Goal: Task Accomplishment & Management: Complete application form

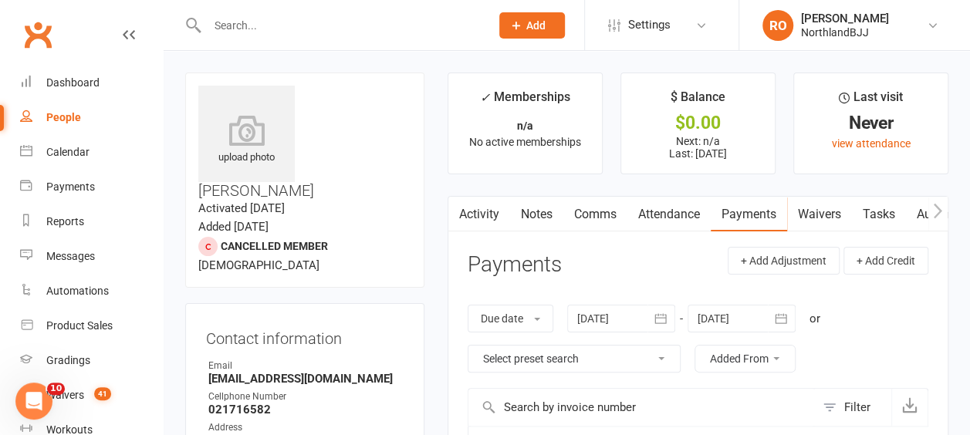
click at [275, 25] on input "text" at bounding box center [340, 26] width 277 height 22
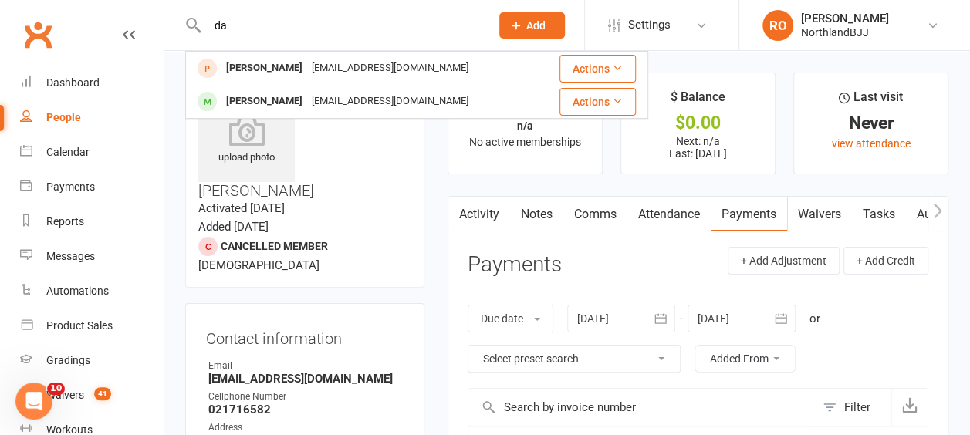
type input "d"
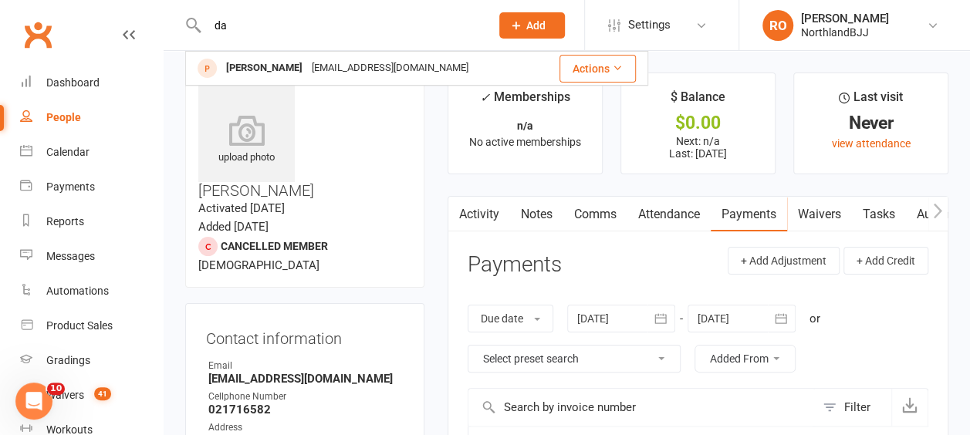
type input "d"
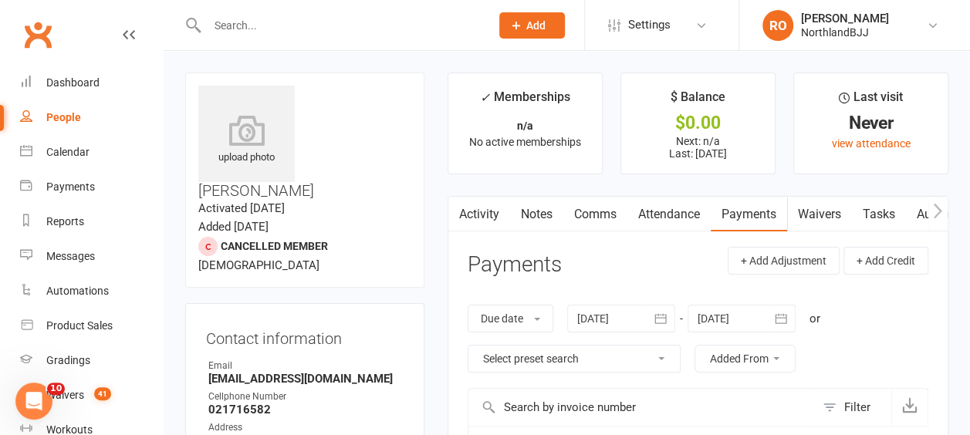
click at [60, 116] on div "People" at bounding box center [63, 117] width 35 height 12
select select "100"
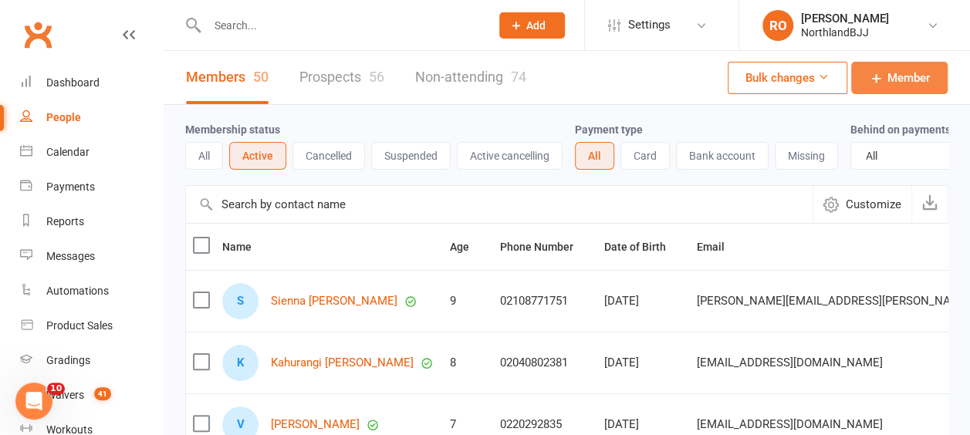
click at [884, 71] on link "Member" at bounding box center [899, 78] width 96 height 32
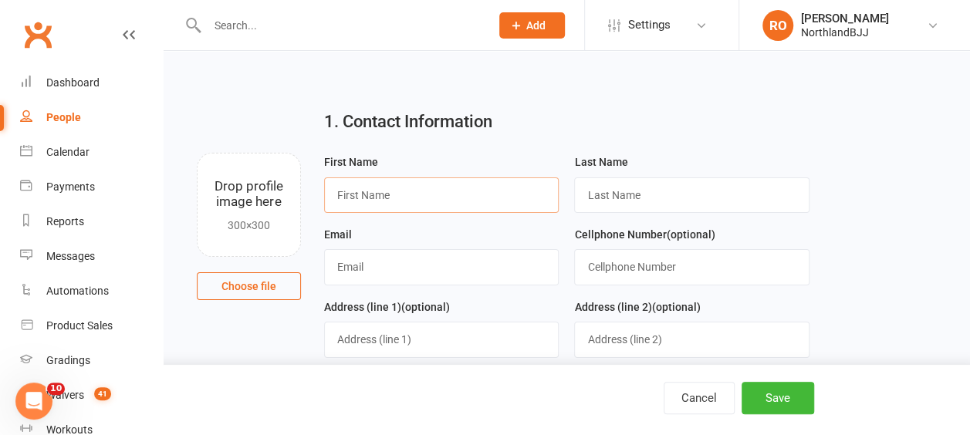
click at [411, 196] on input "text" at bounding box center [441, 194] width 235 height 35
type input "[PERSON_NAME]"
type input "0211161120"
type input "[STREET_ADDRESS]"
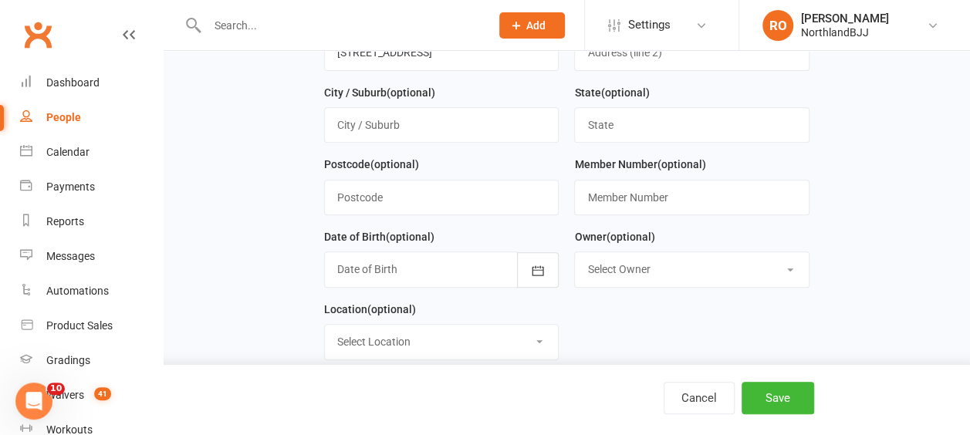
scroll to position [309, 0]
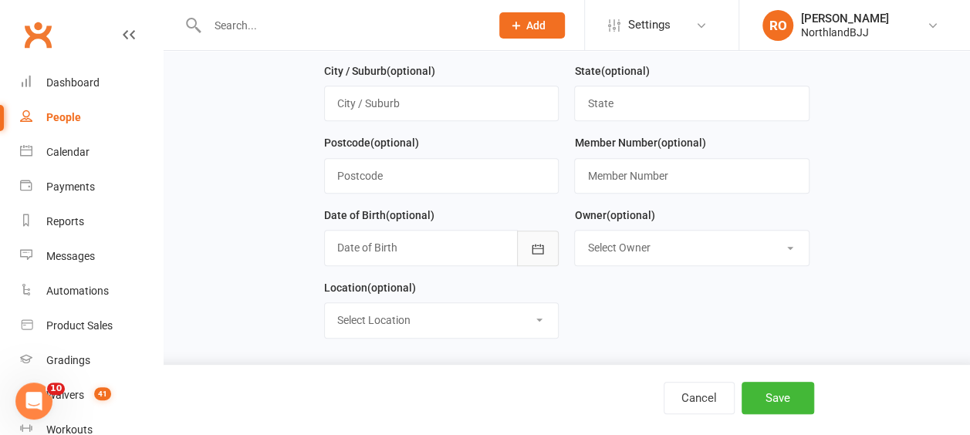
click at [544, 245] on icon "button" at bounding box center [537, 248] width 15 height 15
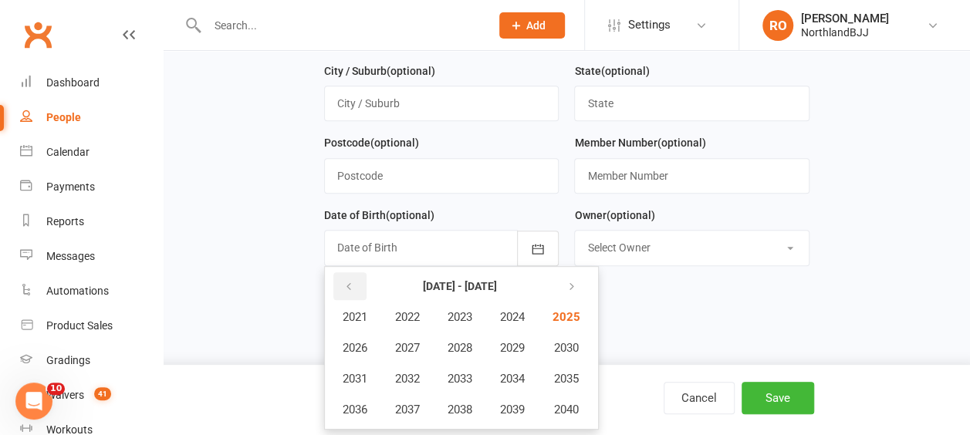
click at [352, 272] on button "button" at bounding box center [349, 286] width 33 height 28
click at [569, 281] on icon "button" at bounding box center [568, 287] width 11 height 12
click at [353, 283] on icon "button" at bounding box center [348, 287] width 11 height 12
click at [363, 404] on span "1996" at bounding box center [355, 410] width 25 height 14
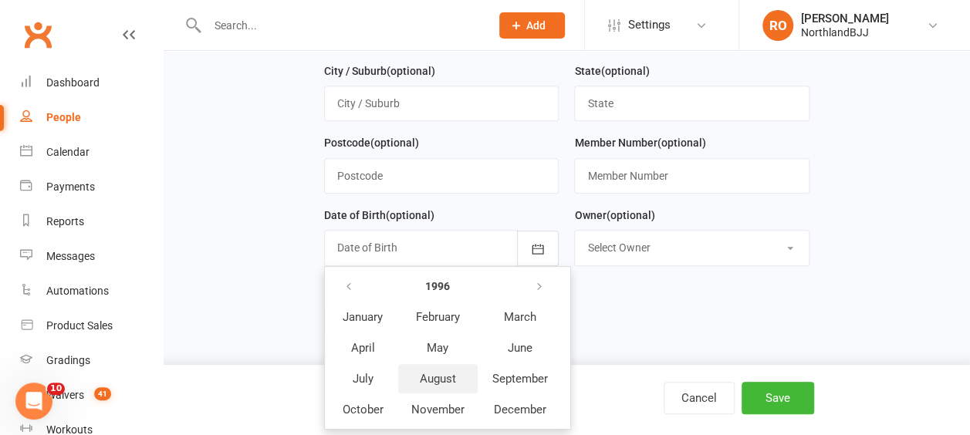
click at [428, 378] on span "August" at bounding box center [438, 379] width 36 height 14
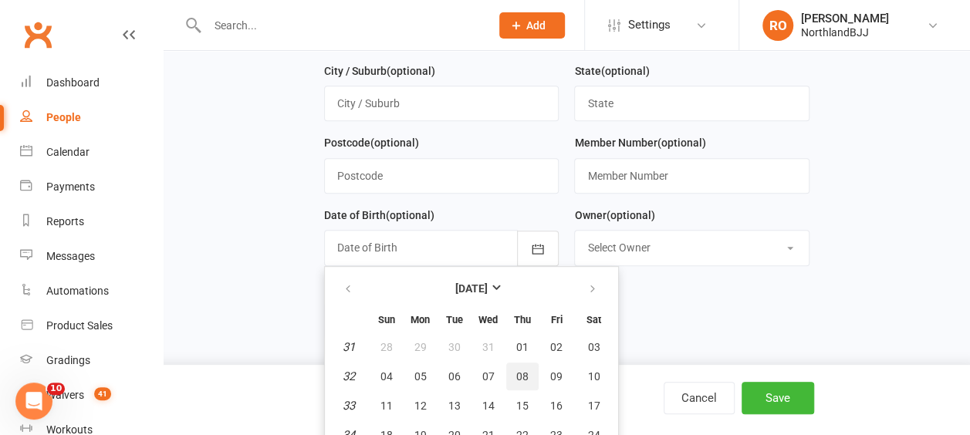
click at [525, 370] on span "08" at bounding box center [522, 376] width 12 height 12
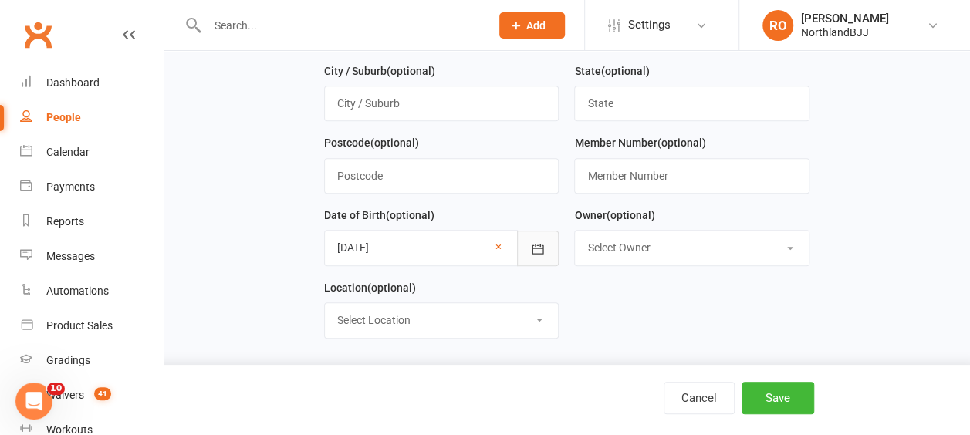
click at [532, 241] on icon "button" at bounding box center [537, 248] width 15 height 15
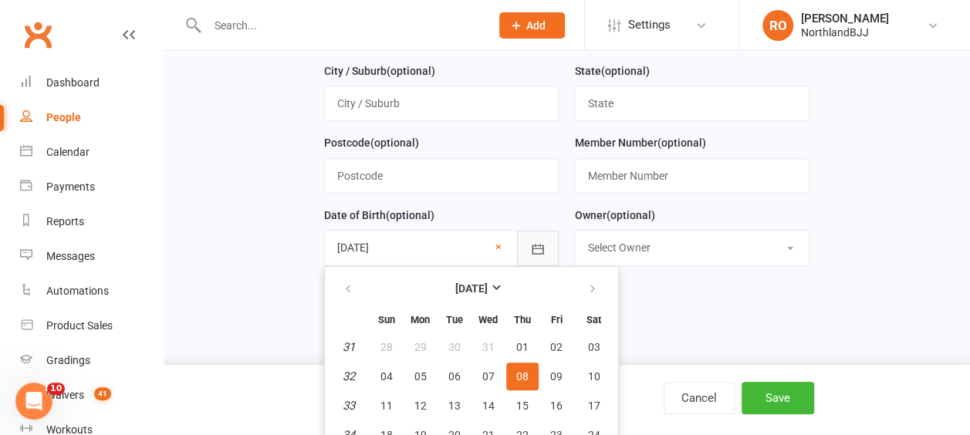
scroll to position [378, 0]
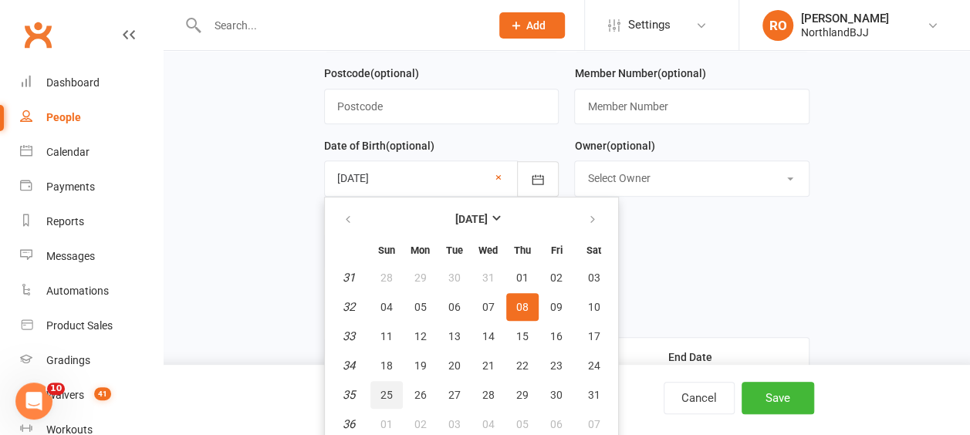
click at [383, 390] on span "25" at bounding box center [386, 395] width 12 height 12
type input "[DATE]"
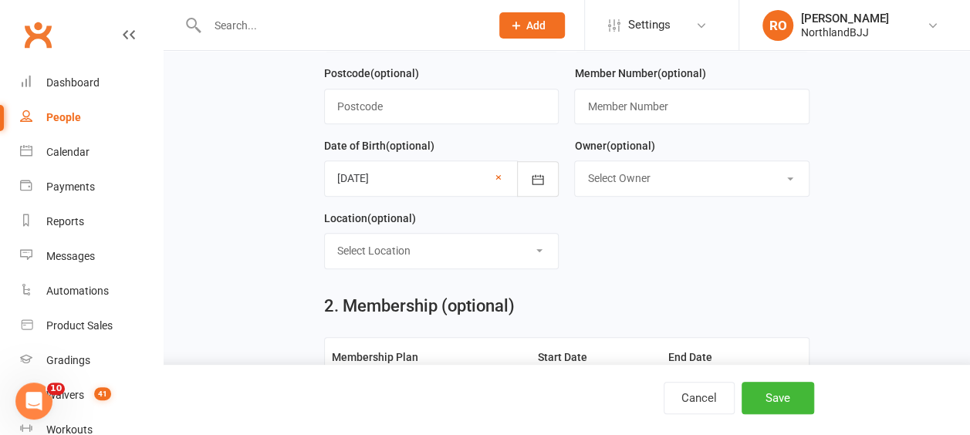
click at [788, 177] on select "Select Owner [PERSON_NAME] [PERSON_NAME] [PERSON_NAME]" at bounding box center [692, 178] width 234 height 34
select select "0"
click at [575, 161] on select "Select Owner [PERSON_NAME] [PERSON_NAME] [PERSON_NAME]" at bounding box center [692, 178] width 234 height 34
click at [535, 250] on select "Select Location [GEOGRAPHIC_DATA] BJJ" at bounding box center [442, 251] width 234 height 34
click at [685, 248] on form "First Name [PERSON_NAME] Last Name [PERSON_NAME] Email Cellphone Number (option…" at bounding box center [566, 28] width 501 height 506
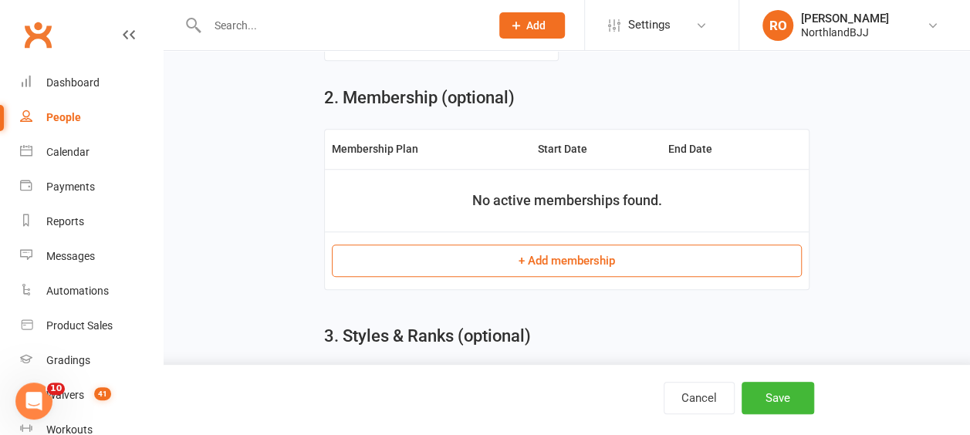
scroll to position [609, 0]
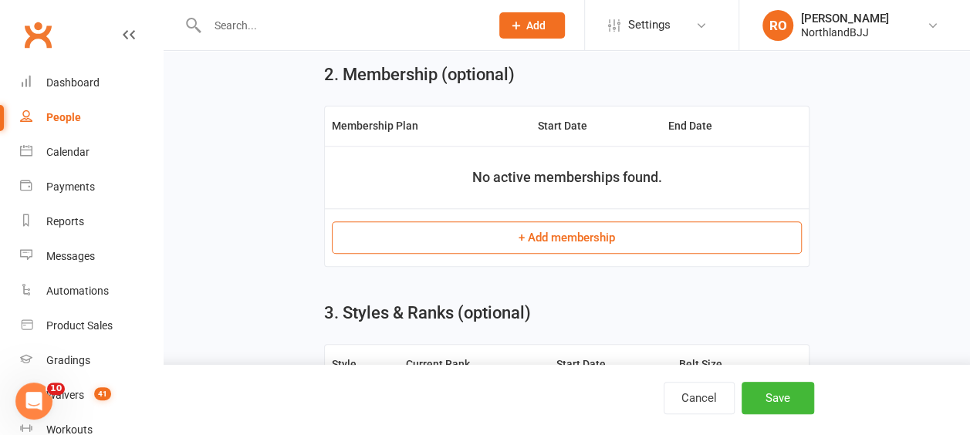
click at [539, 231] on button "+ Add membership" at bounding box center [567, 237] width 470 height 32
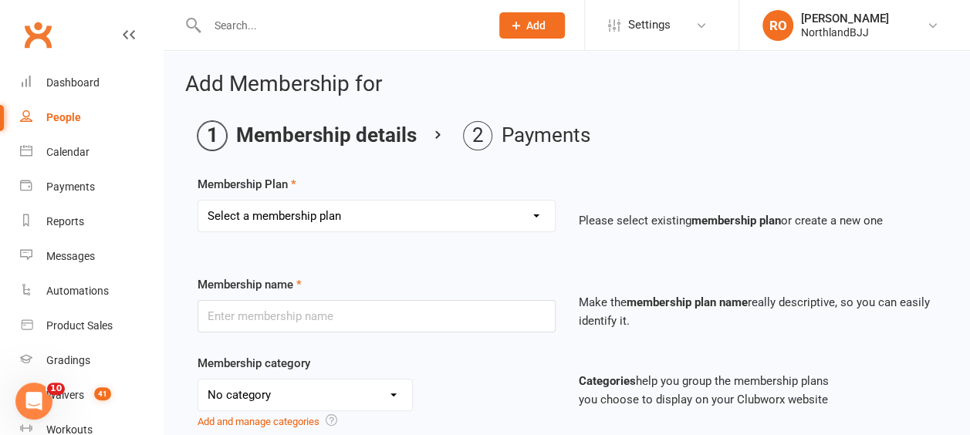
click at [537, 213] on select "Select a membership plan Create new Membership Plan Northland BJJ Sub Series Ch…" at bounding box center [376, 216] width 356 height 31
select select "11"
click at [198, 201] on select "Select a membership plan Create new Membership Plan Northland BJJ Sub Series Ch…" at bounding box center [376, 216] width 356 height 31
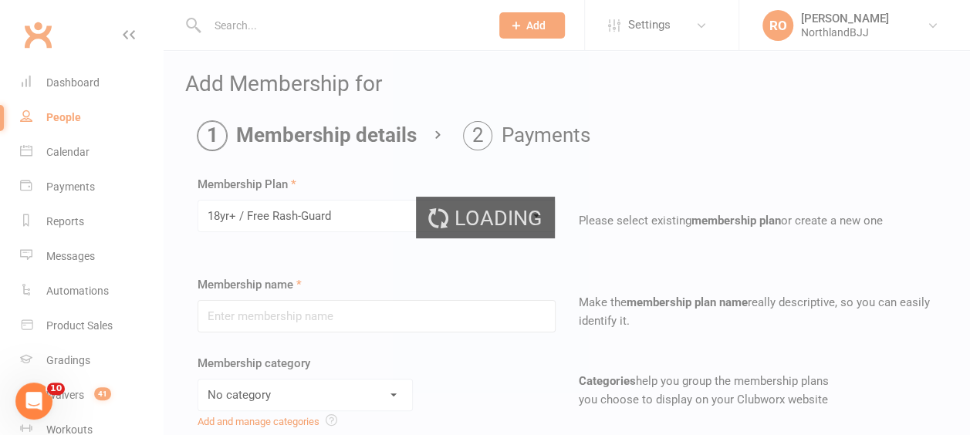
type input "18yr+ / Free Rash-Guard"
select select "0"
select select "2"
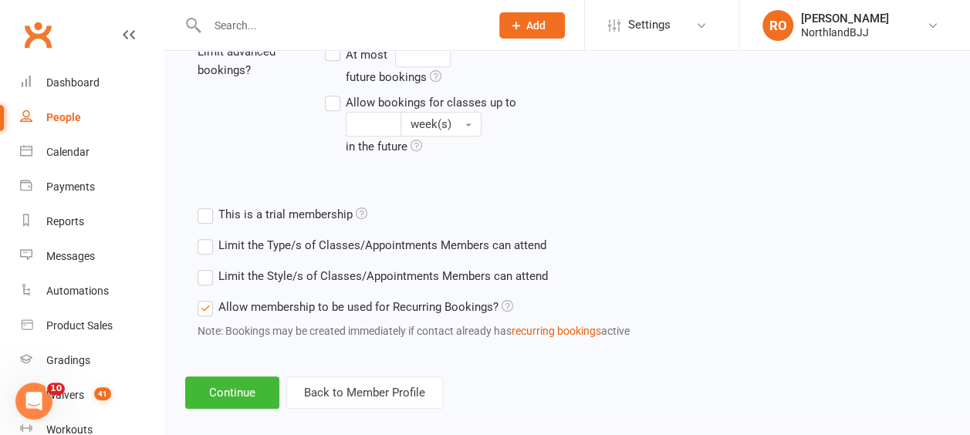
scroll to position [689, 0]
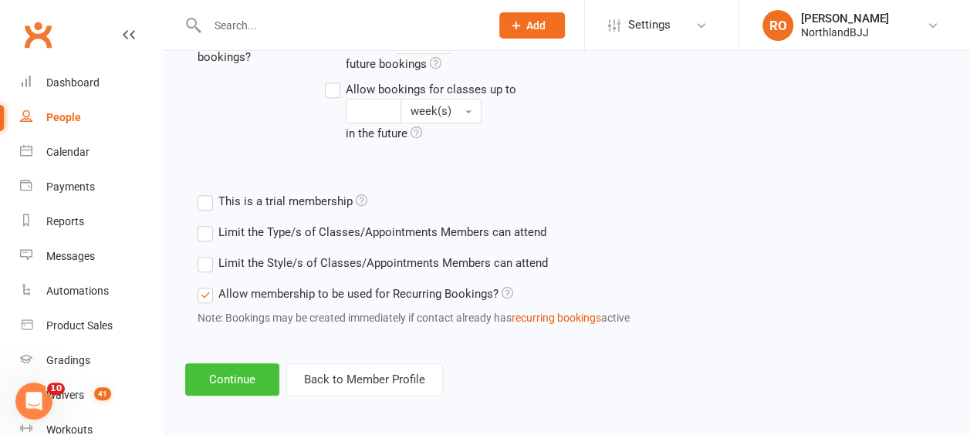
click at [208, 378] on button "Continue" at bounding box center [232, 379] width 94 height 32
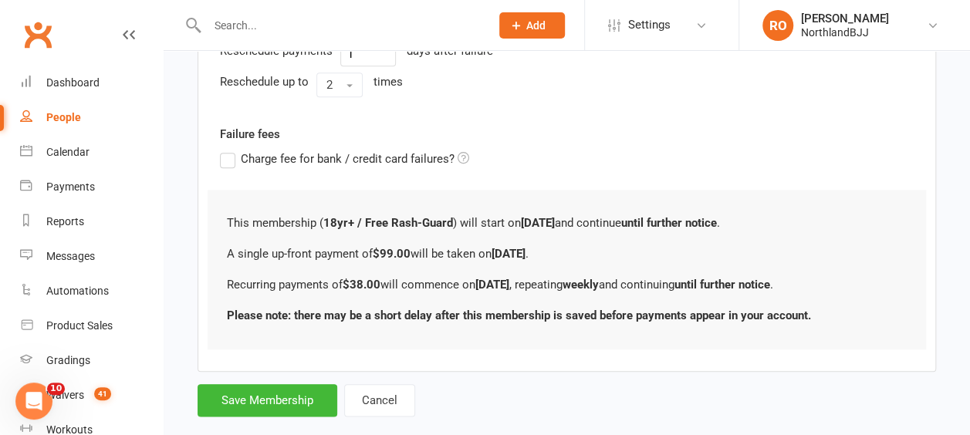
scroll to position [0, 0]
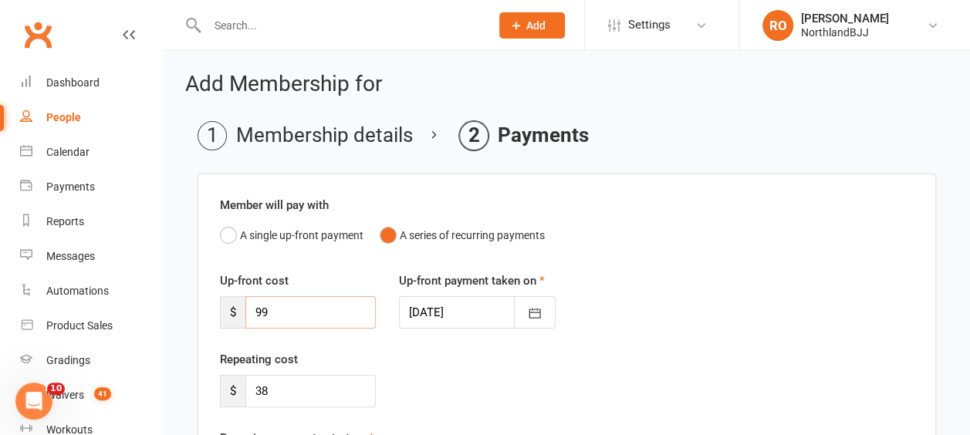
click at [292, 302] on input "99" at bounding box center [310, 312] width 130 height 32
type input "9"
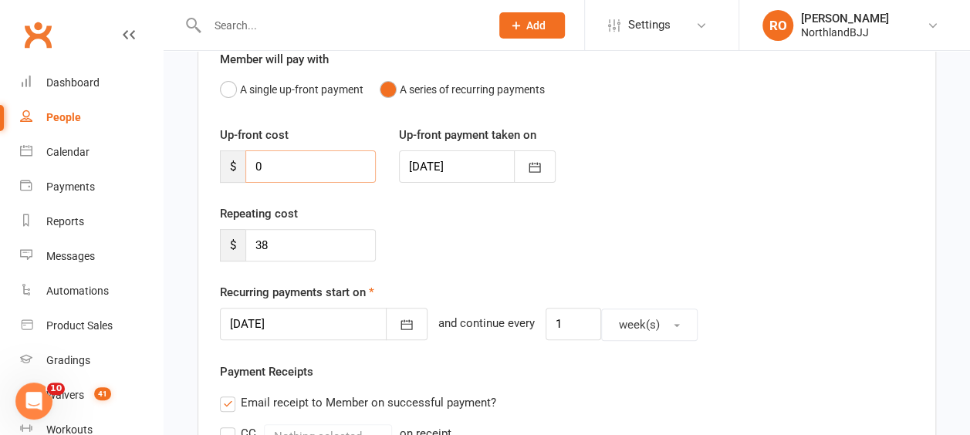
scroll to position [231, 0]
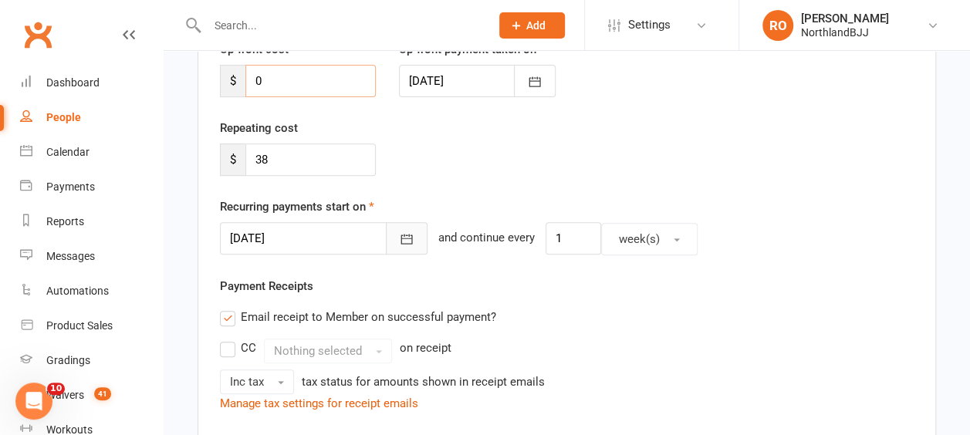
type input "0"
click at [386, 242] on button "button" at bounding box center [407, 238] width 42 height 32
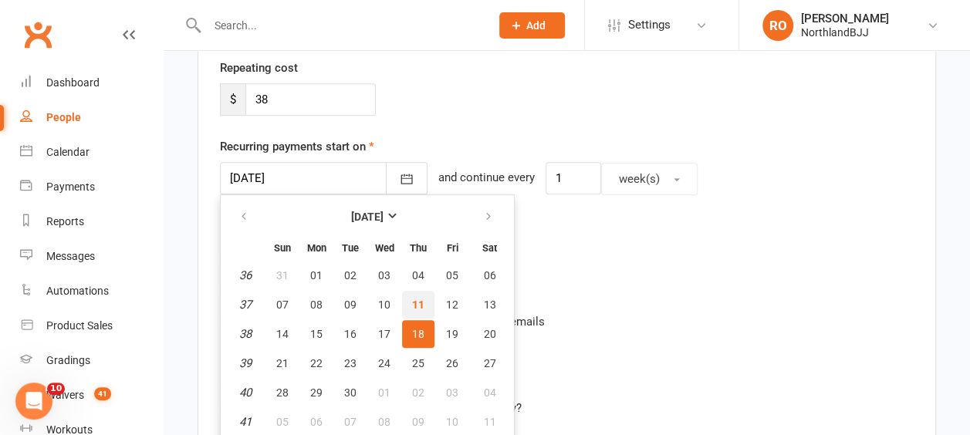
click at [416, 309] on button "11" at bounding box center [418, 305] width 32 height 28
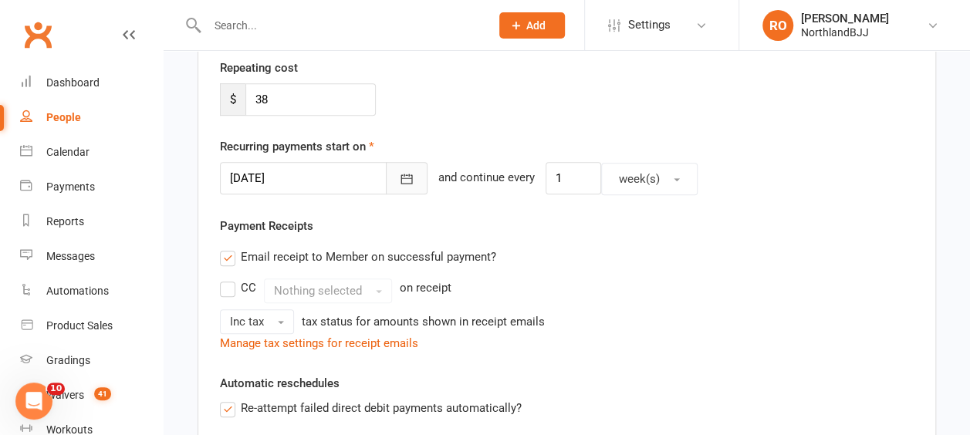
click at [401, 181] on icon "button" at bounding box center [407, 179] width 12 height 10
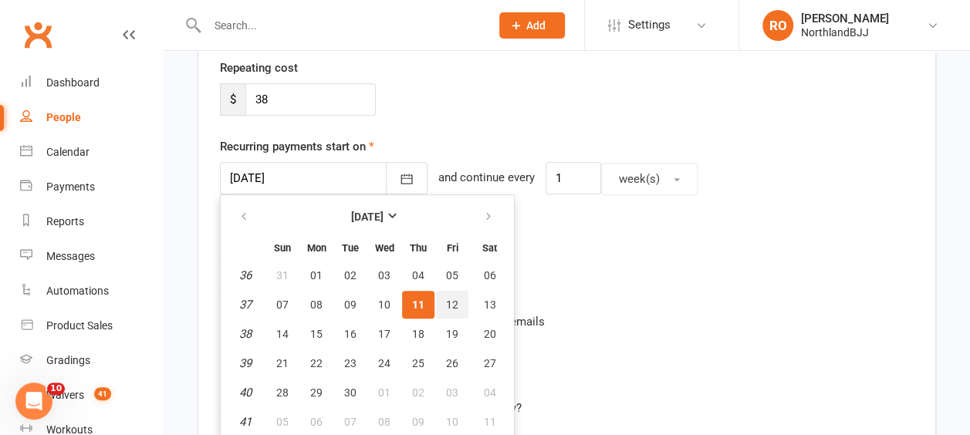
click at [447, 299] on span "12" at bounding box center [452, 305] width 12 height 12
type input "[DATE]"
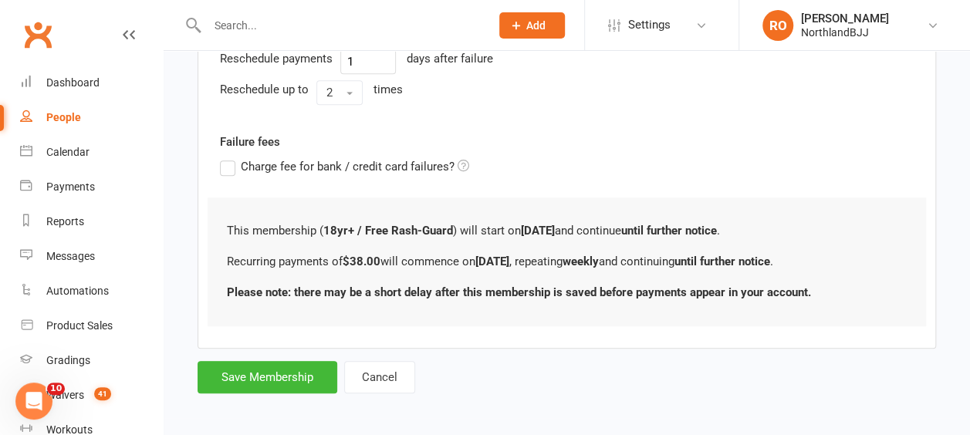
scroll to position [682, 0]
click at [254, 372] on button "Save Membership" at bounding box center [268, 376] width 140 height 32
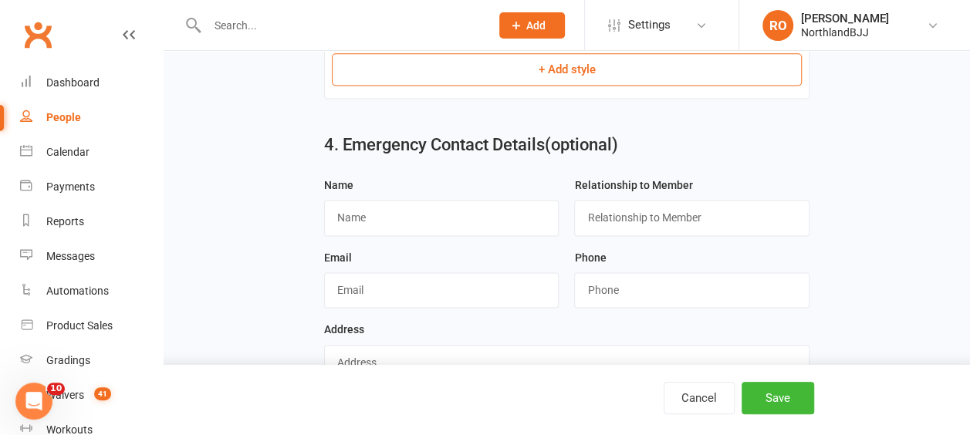
scroll to position [1085, 0]
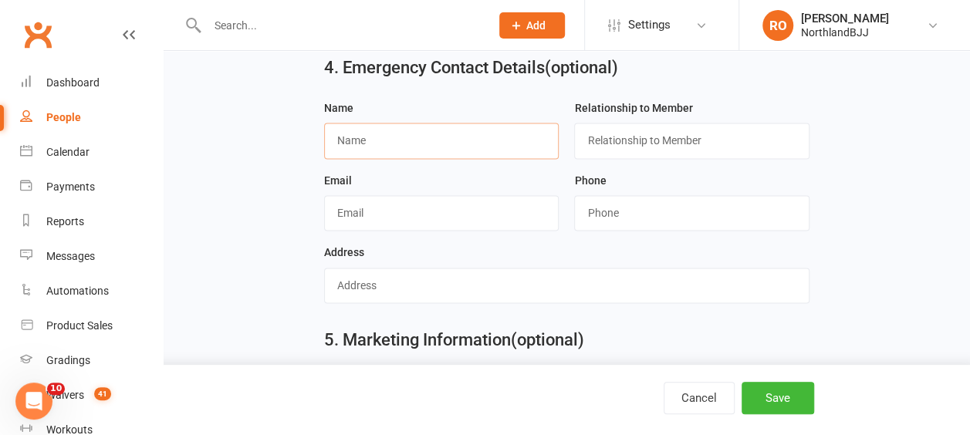
click at [377, 136] on input "text" at bounding box center [441, 140] width 235 height 35
type input "[PERSON_NAME]"
click at [683, 203] on input "string" at bounding box center [691, 212] width 235 height 35
type input "021404457"
click at [708, 127] on input "text" at bounding box center [691, 140] width 235 height 35
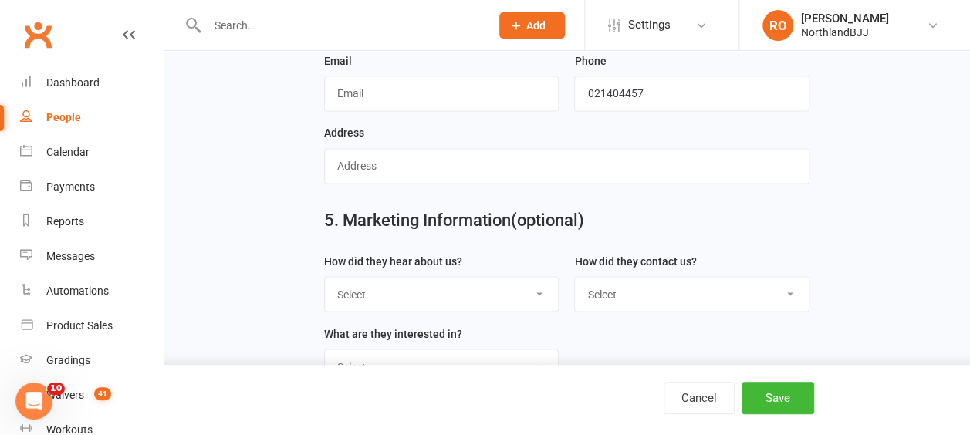
scroll to position [1239, 0]
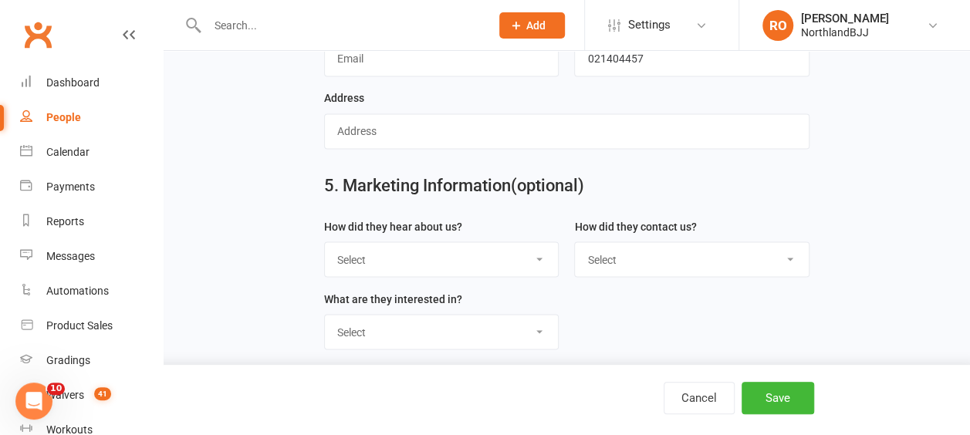
type input "Dad"
click at [535, 248] on select "Select Google Through A Friend Poster Magazine Walk by Letter Box Drop Facebook" at bounding box center [442, 259] width 234 height 34
select select "Through A Friend"
click at [325, 242] on select "Select Google Through A Friend Poster Magazine Walk by Letter Box Drop Facebook" at bounding box center [442, 259] width 234 height 34
click at [788, 248] on select "Select Phone Email In-Facility" at bounding box center [692, 259] width 234 height 34
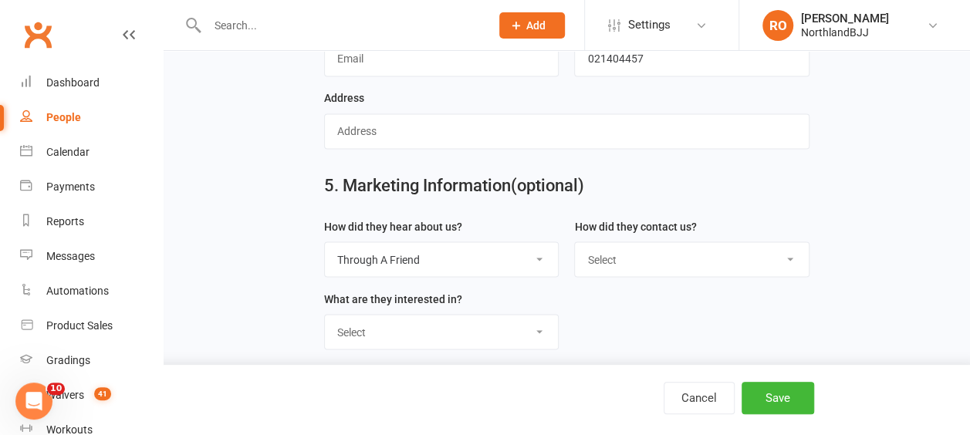
select select "Phone"
click at [575, 242] on select "Select Phone Email In-Facility" at bounding box center [692, 259] width 234 height 34
click at [544, 319] on select "Select Classes Personal Training Weight Loss Body Building De-Stressing Diet/Fo…" at bounding box center [442, 332] width 234 height 34
click at [325, 315] on select "Select Classes Personal Training Weight Loss Body Building De-Stressing Diet/Fo…" at bounding box center [442, 332] width 234 height 34
click at [537, 319] on select "Select Classes Personal Training Weight Loss Body Building De-Stressing Diet/Fo…" at bounding box center [442, 332] width 234 height 34
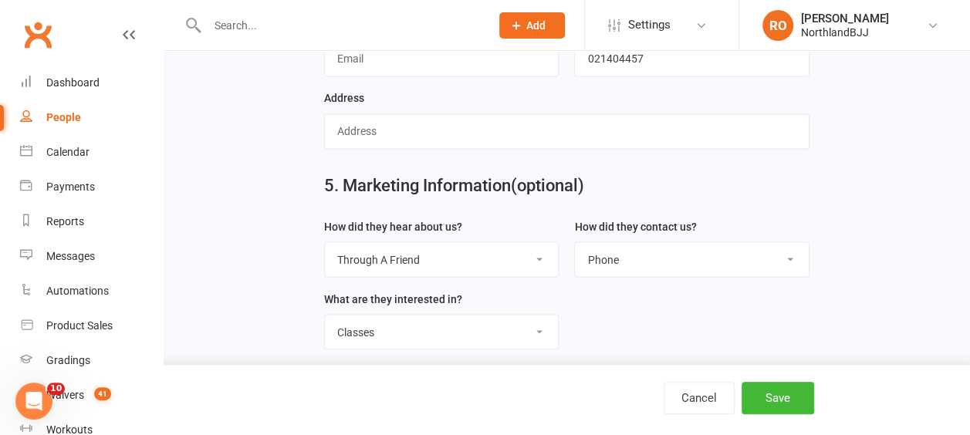
select select "Competition Training"
click at [325, 315] on select "Select Classes Personal Training Weight Loss Body Building De-Stressing Diet/Fo…" at bounding box center [442, 332] width 234 height 34
click at [762, 397] on button "Save" at bounding box center [777, 398] width 73 height 32
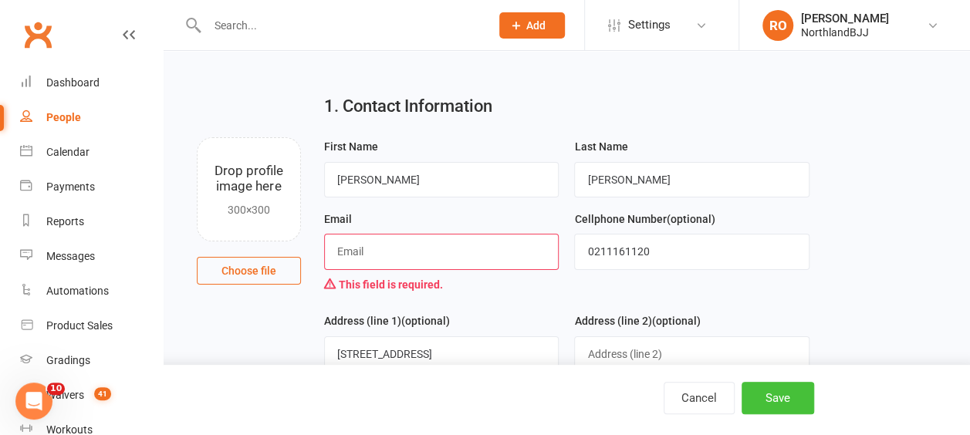
scroll to position [0, 0]
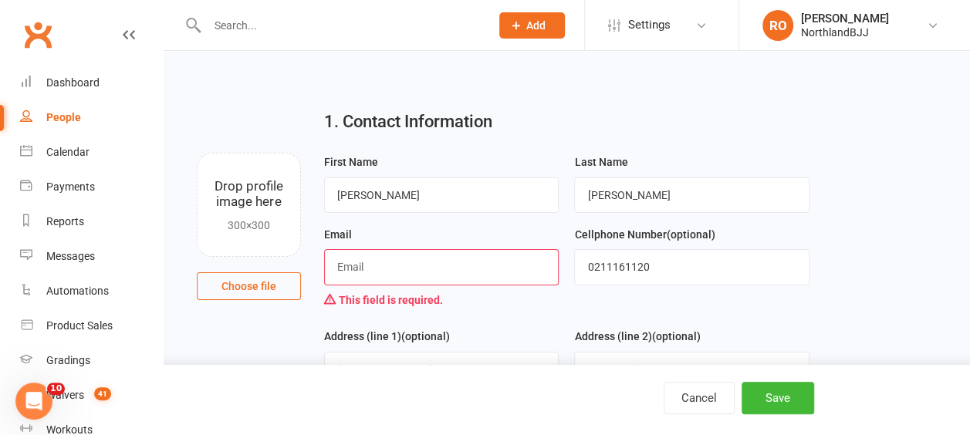
click at [438, 273] on input "text" at bounding box center [441, 266] width 235 height 35
type input "[EMAIL_ADDRESS][DOMAIN_NAME]"
click at [782, 404] on button "Save" at bounding box center [777, 398] width 73 height 32
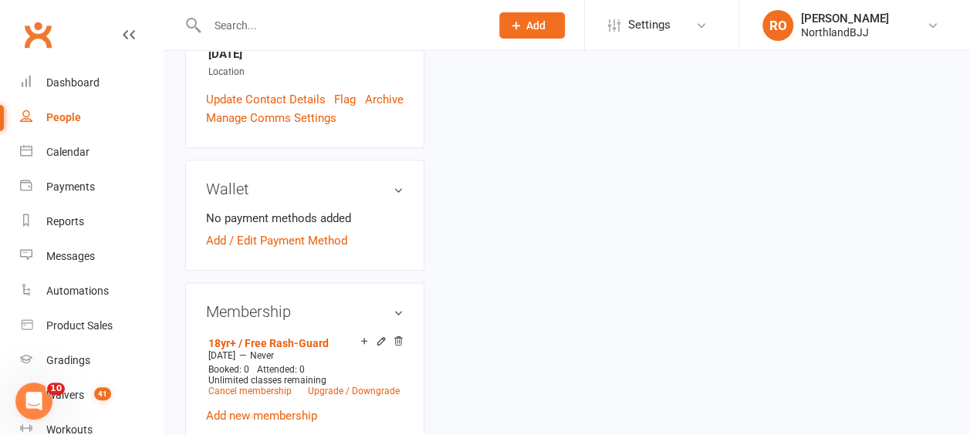
scroll to position [463, 0]
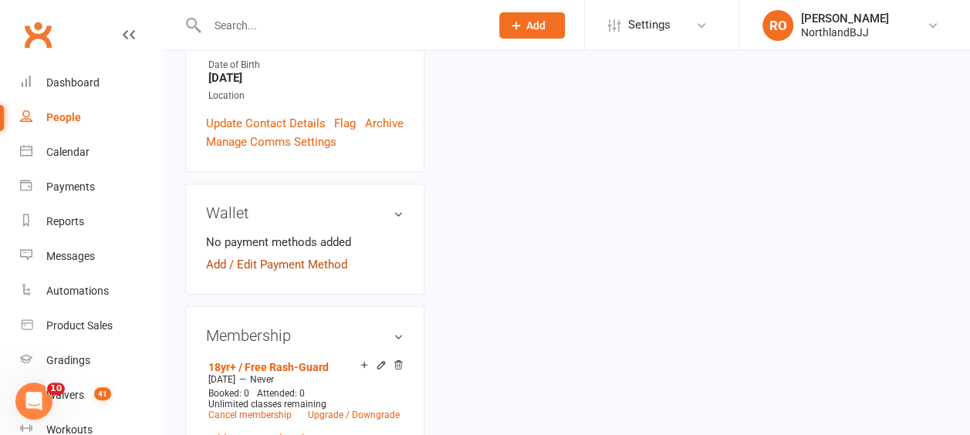
click at [255, 255] on link "Add / Edit Payment Method" at bounding box center [276, 264] width 141 height 19
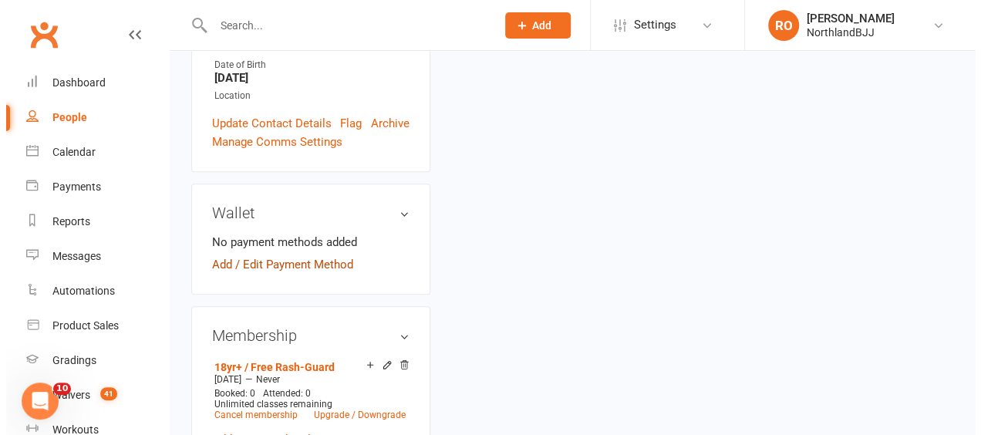
scroll to position [444, 0]
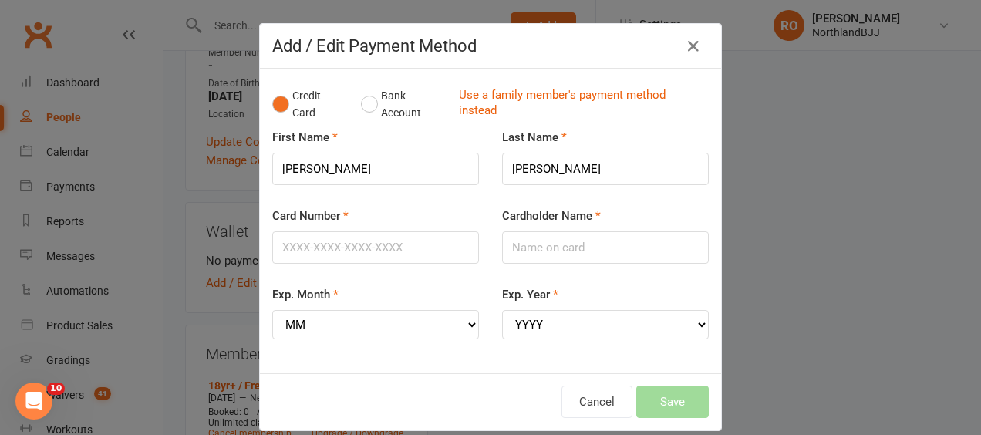
click at [348, 268] on div "Card Number" at bounding box center [376, 246] width 230 height 79
click at [351, 252] on input "Card Number" at bounding box center [375, 247] width 207 height 32
type input "[CREDIT_CARD_NUMBER]"
click at [621, 247] on input "Cardholder Name" at bounding box center [605, 247] width 207 height 32
type input "[PERSON_NAME]"
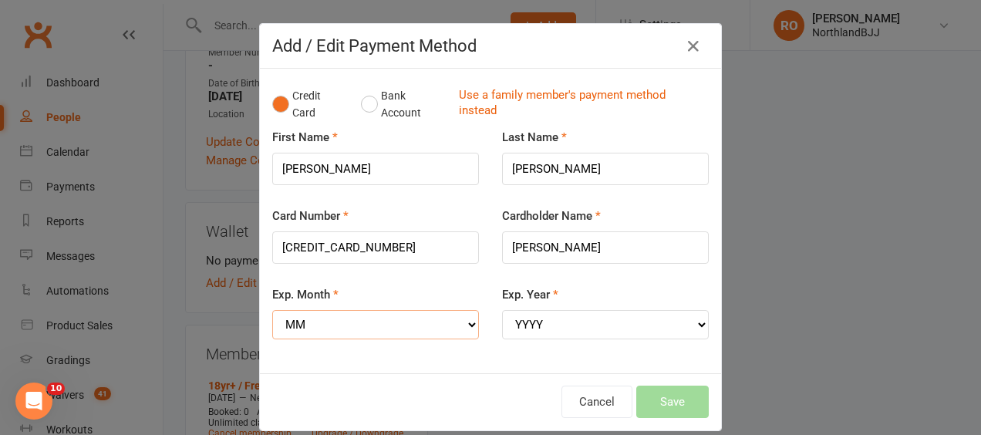
click at [363, 329] on select "MM 01 02 03 04 05 06 07 08 09 10 11 12" at bounding box center [375, 324] width 207 height 29
select select "04"
click at [272, 310] on select "MM 01 02 03 04 05 06 07 08 09 10 11 12" at bounding box center [375, 324] width 207 height 29
click at [525, 321] on select "YYYY 2025 2026 2027 2028 2029 2030 2031 2032 2033 2034" at bounding box center [605, 324] width 207 height 29
select select "2029"
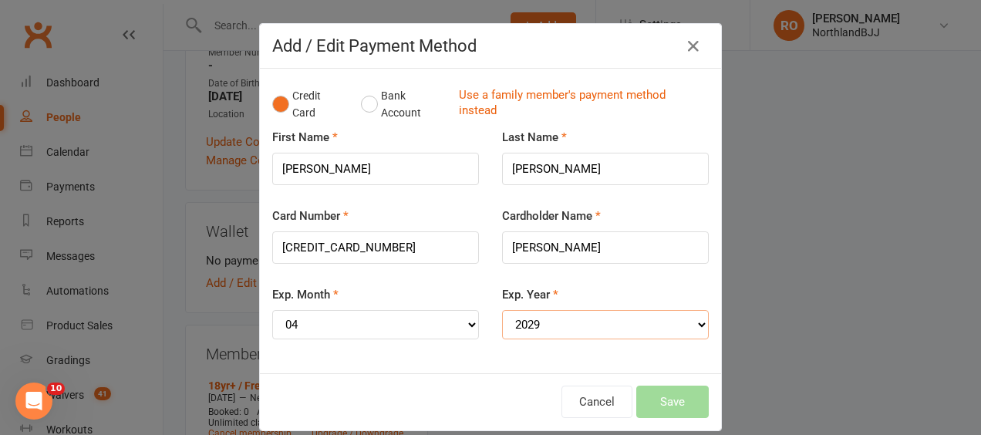
click at [502, 310] on select "YYYY 2025 2026 2027 2028 2029 2030 2031 2032 2033 2034" at bounding box center [605, 324] width 207 height 29
click at [663, 393] on button "Save" at bounding box center [673, 402] width 73 height 32
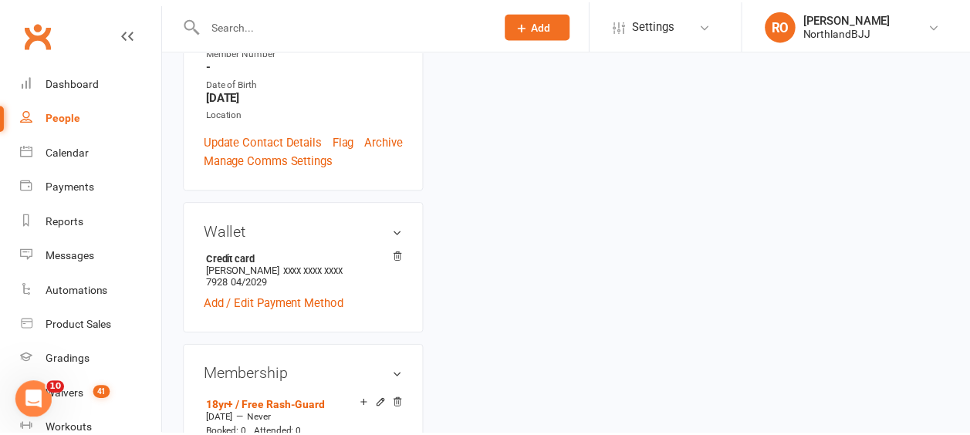
scroll to position [463, 0]
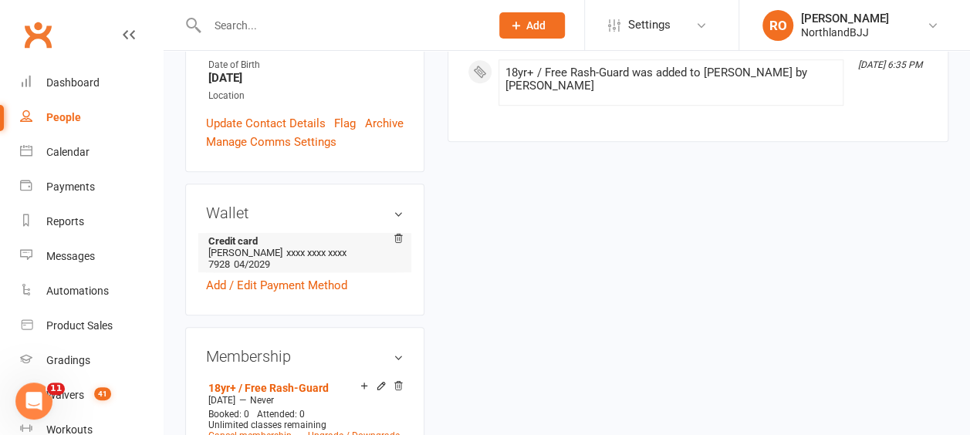
click at [270, 233] on li "Credit card [PERSON_NAME] xxxx xxxx xxxx 7928 04/2029" at bounding box center [305, 252] width 198 height 39
click at [219, 233] on li "Credit card [PERSON_NAME] xxxx xxxx xxxx 7928 04/2029" at bounding box center [305, 252] width 198 height 39
click at [221, 276] on link "Add / Edit Payment Method" at bounding box center [276, 285] width 141 height 19
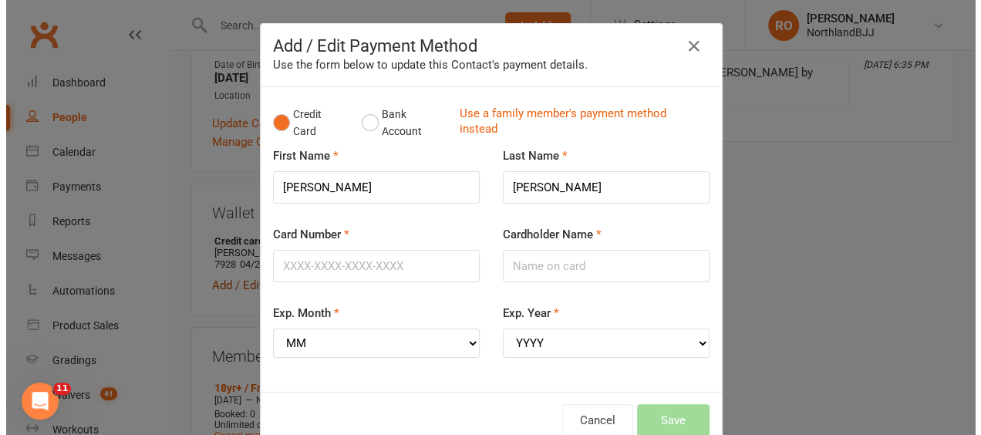
scroll to position [444, 0]
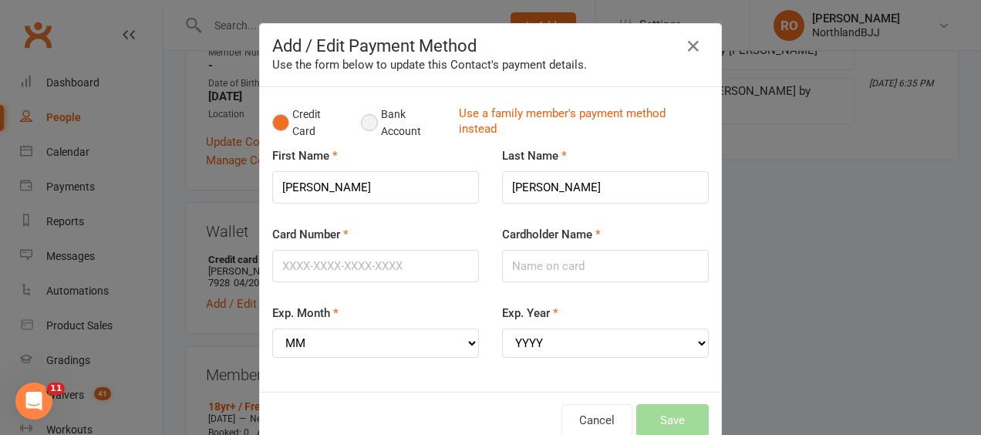
click at [364, 119] on button "Bank Account" at bounding box center [404, 123] width 86 height 47
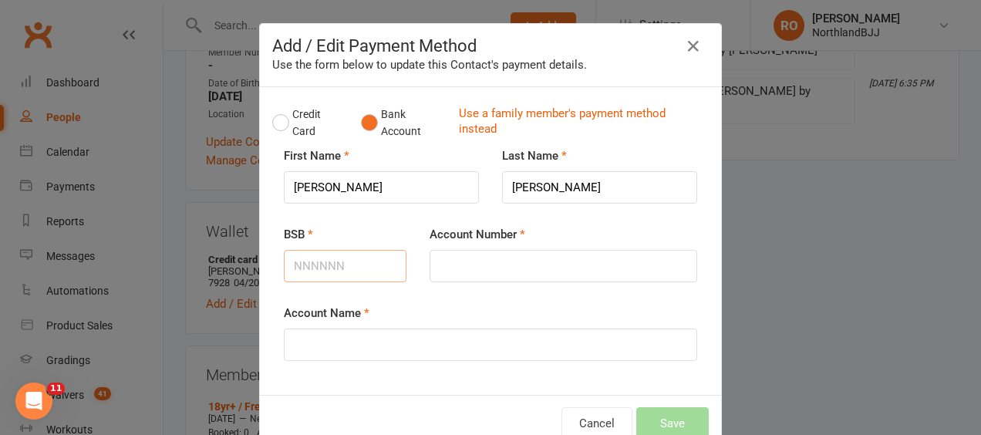
click at [352, 260] on input "BSB" at bounding box center [345, 266] width 123 height 32
click at [273, 119] on button "Credit Card" at bounding box center [308, 123] width 73 height 47
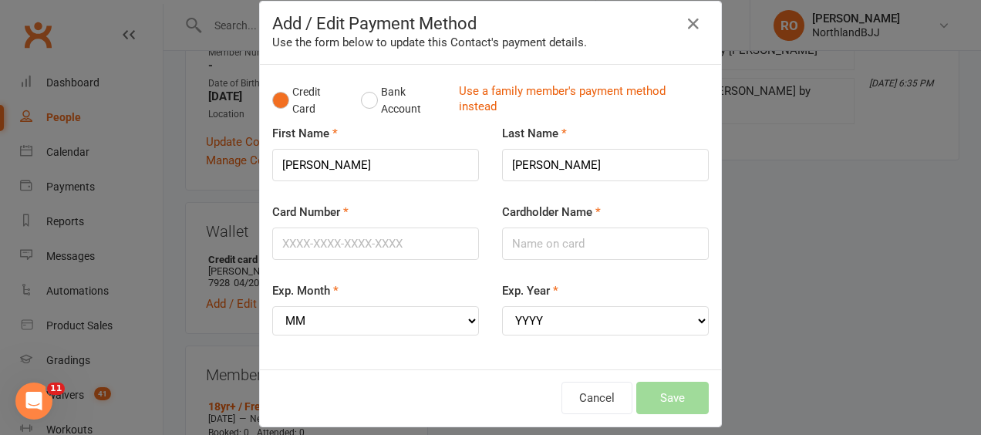
scroll to position [34, 0]
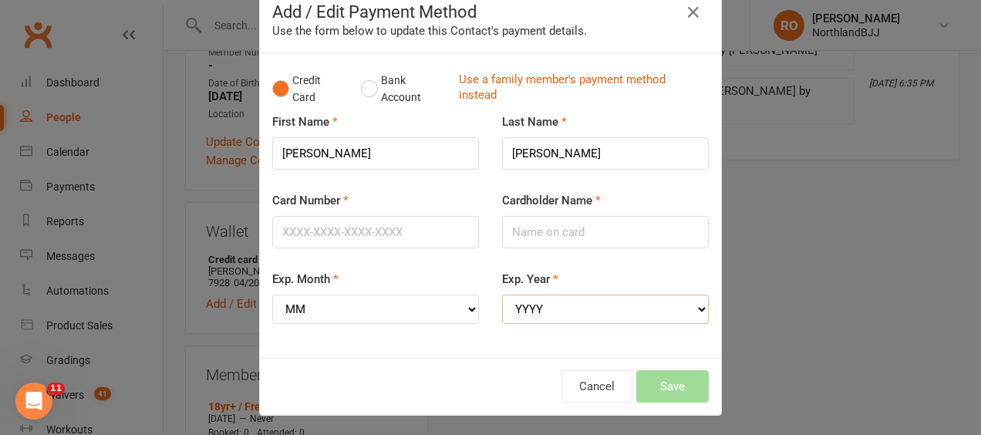
click at [600, 309] on select "YYYY 2025 2026 2027 2028 2029 2030 2031 2032 2033 2034" at bounding box center [605, 309] width 207 height 29
click at [403, 184] on div "First Name [PERSON_NAME]" at bounding box center [376, 152] width 230 height 79
click at [379, 305] on select "MM 01 02 03 04 05 06 07 08 09 10 11 12" at bounding box center [375, 309] width 207 height 29
select select "04"
click at [272, 295] on select "MM 01 02 03 04 05 06 07 08 09 10 11 12" at bounding box center [375, 309] width 207 height 29
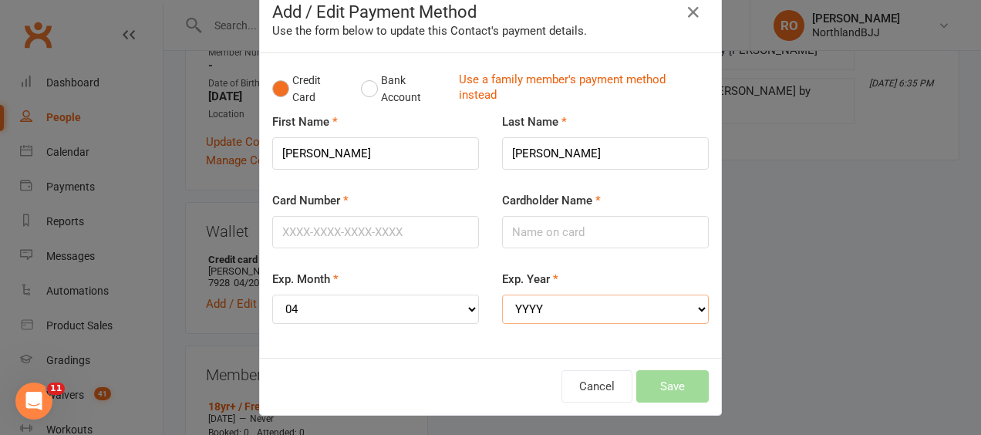
click at [536, 309] on select "YYYY 2025 2026 2027 2028 2029 2030 2031 2032 2033 2034" at bounding box center [605, 309] width 207 height 29
select select "2029"
click at [502, 295] on select "YYYY 2025 2026 2027 2028 2029 2030 2031 2032 2033 2034" at bounding box center [605, 309] width 207 height 29
click at [390, 149] on input "[PERSON_NAME]" at bounding box center [375, 153] width 207 height 32
type input "Danyon"
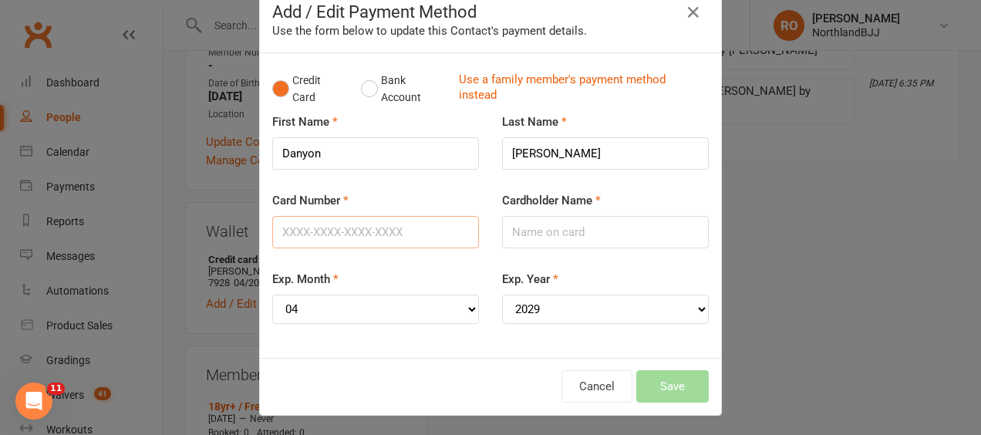
click at [396, 231] on input "Card Number" at bounding box center [375, 232] width 207 height 32
type input "[CREDIT_CARD_NUMBER]"
type input "[PERSON_NAME]"
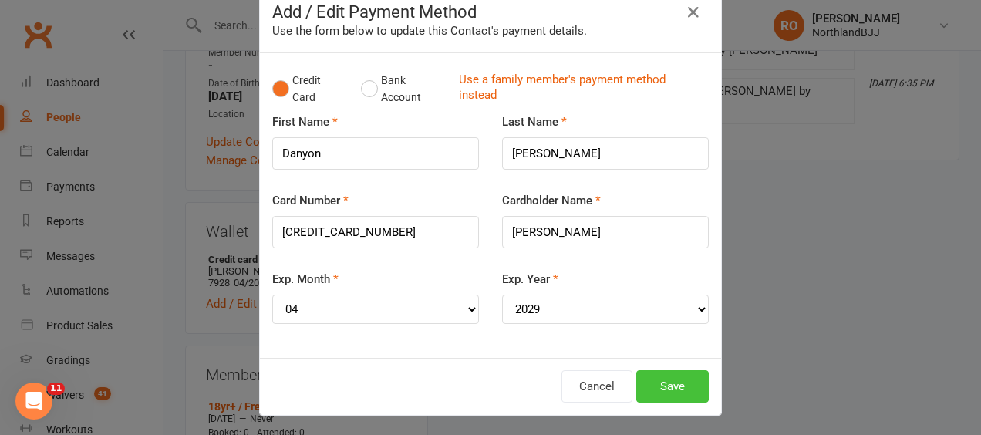
click at [648, 378] on button "Save" at bounding box center [673, 386] width 73 height 32
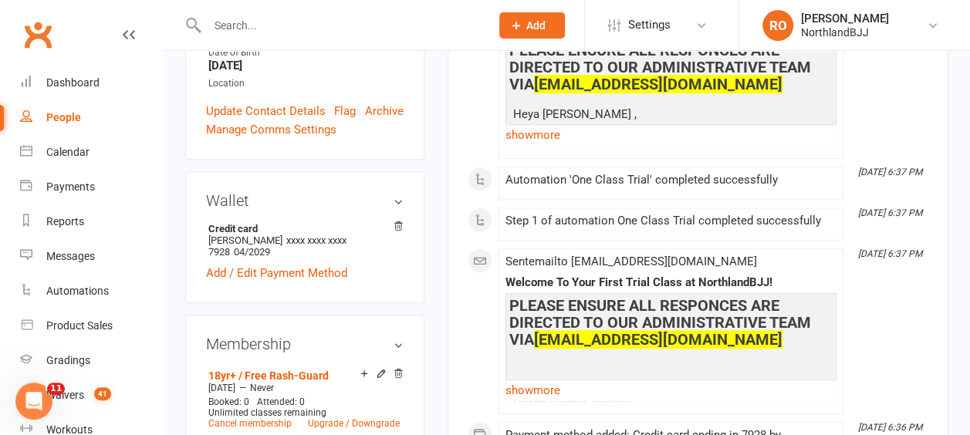
scroll to position [386, 0]
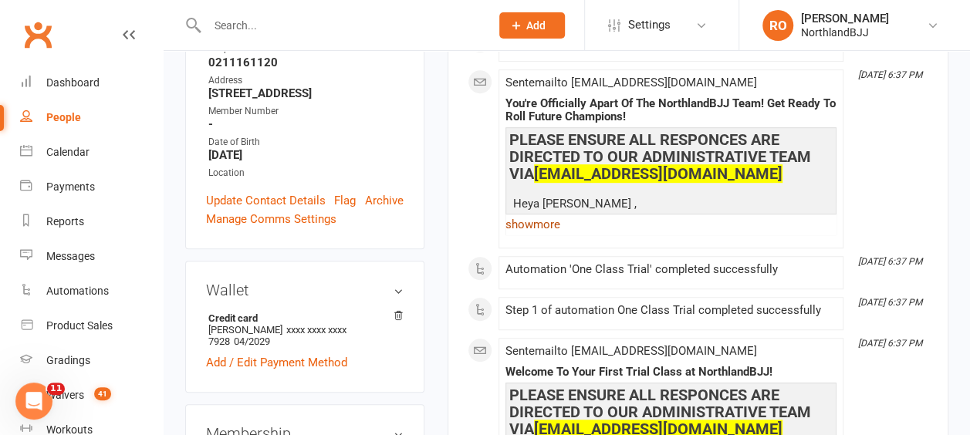
click at [545, 225] on link "show more" at bounding box center [670, 225] width 331 height 22
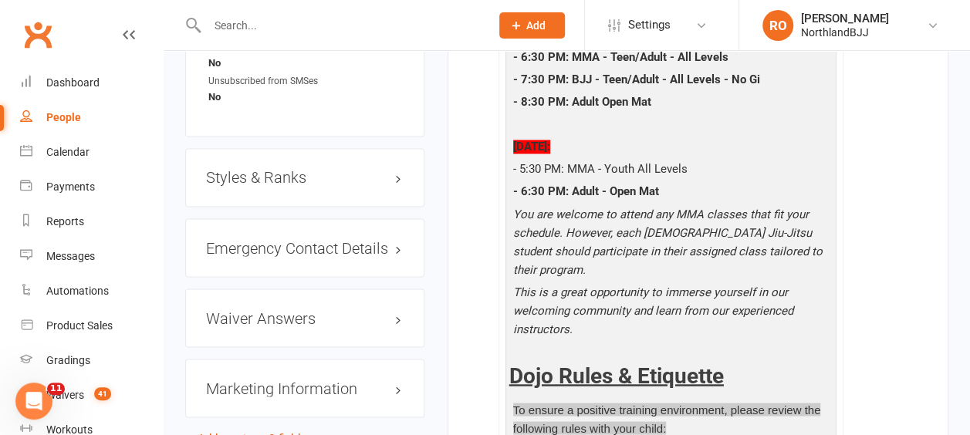
scroll to position [1234, 0]
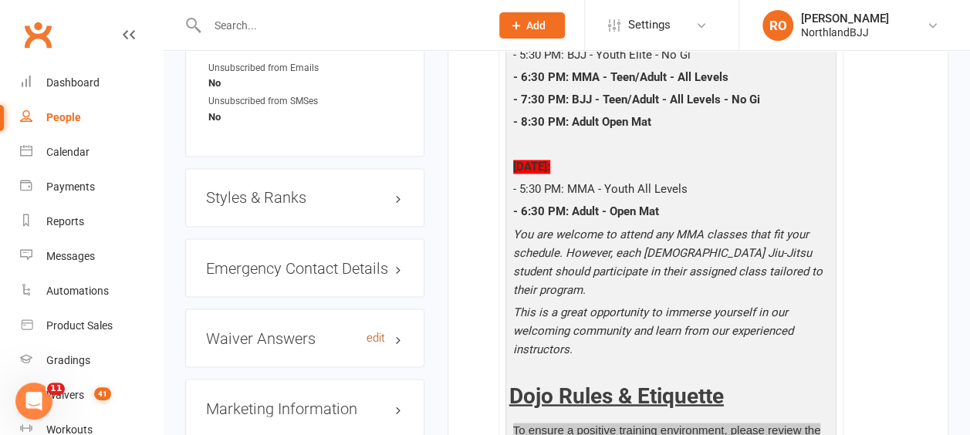
click at [372, 331] on link "edit" at bounding box center [375, 337] width 19 height 13
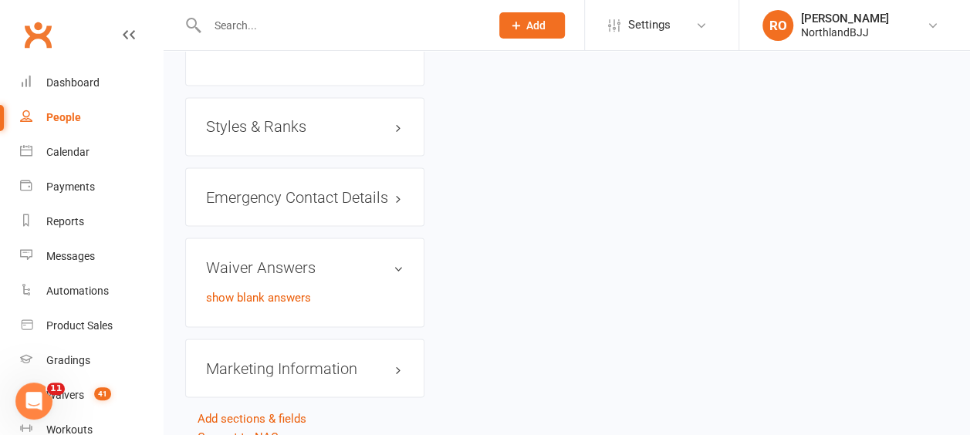
scroll to position [1333, 0]
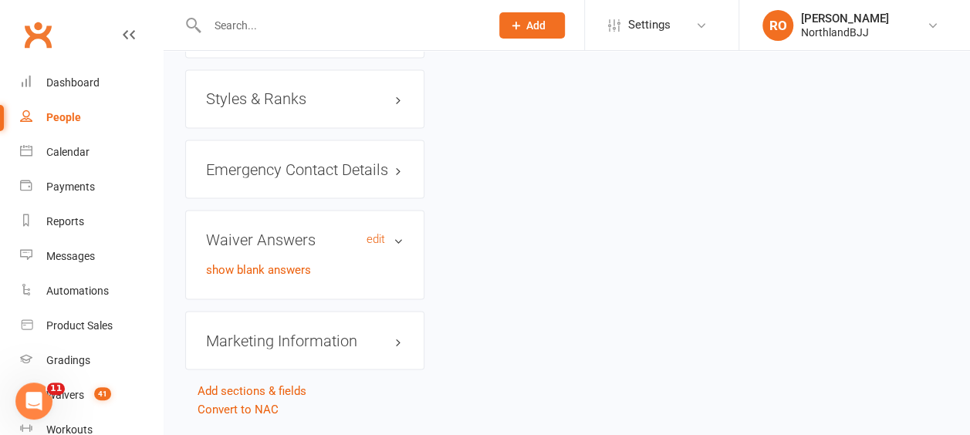
click at [400, 231] on h3 "Waiver Answers edit" at bounding box center [305, 239] width 198 height 17
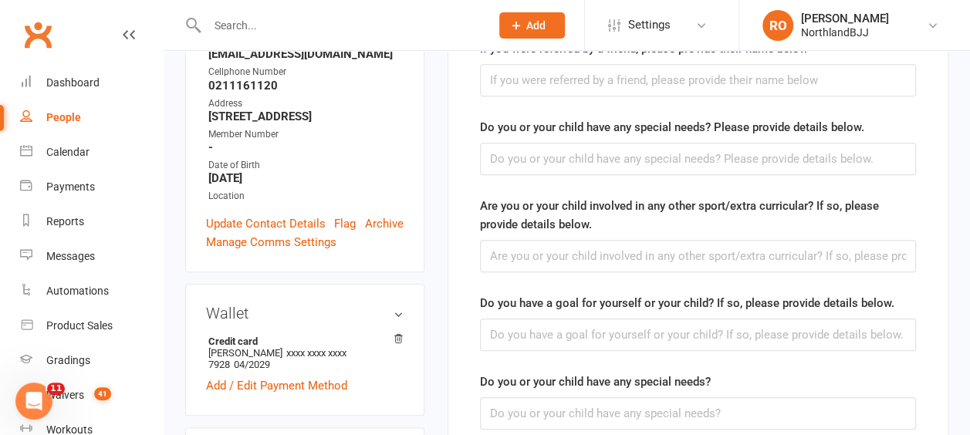
scroll to position [386, 0]
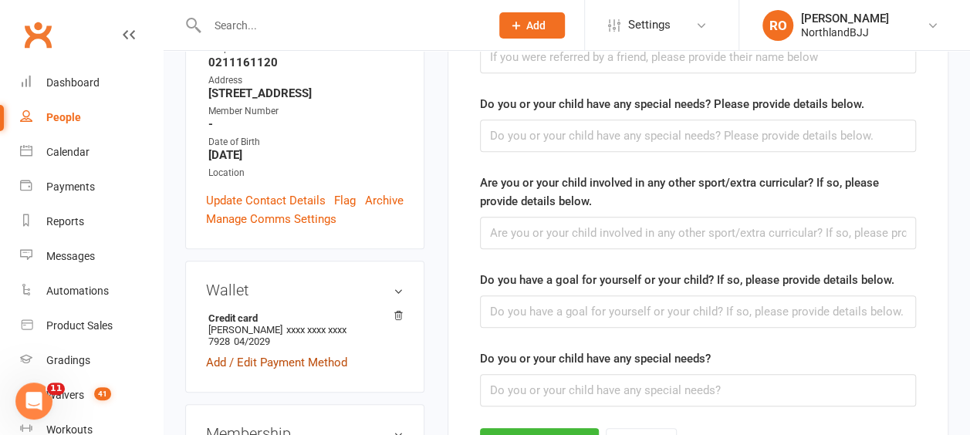
click at [282, 353] on link "Add / Edit Payment Method" at bounding box center [276, 362] width 141 height 19
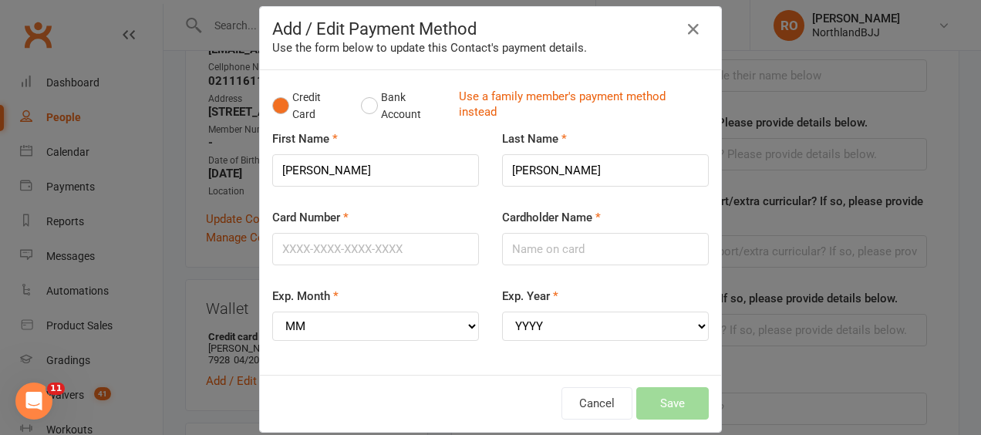
scroll to position [34, 0]
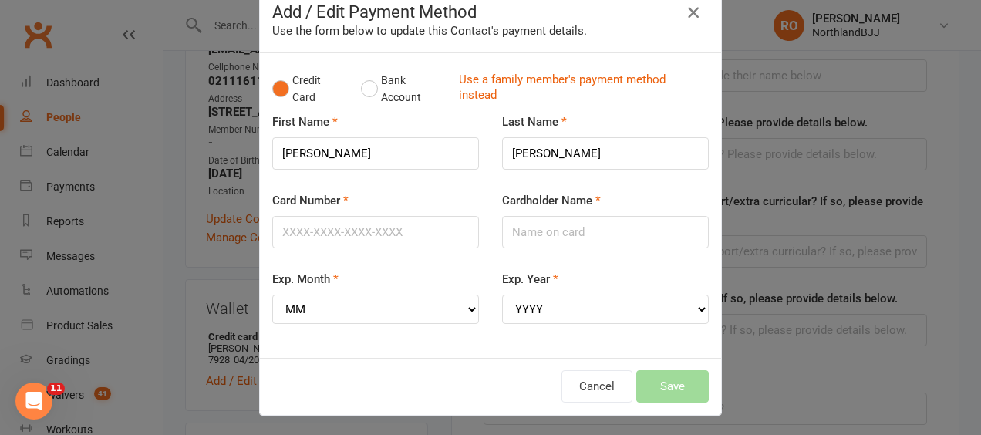
click at [686, 12] on icon "button" at bounding box center [693, 12] width 19 height 19
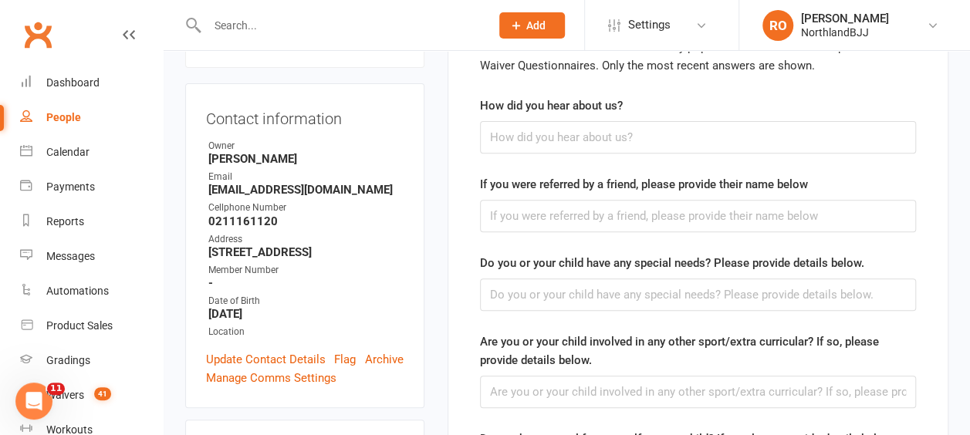
scroll to position [0, 0]
